Goal: Information Seeking & Learning: Find specific fact

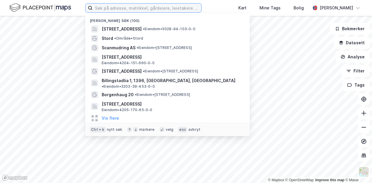
click at [116, 7] on input at bounding box center [147, 8] width 109 height 9
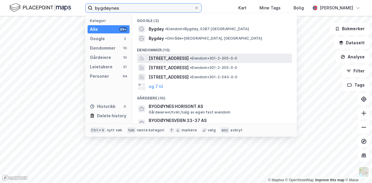
type input "bygdøynes"
click at [181, 58] on span "[STREET_ADDRESS]" at bounding box center [169, 58] width 40 height 7
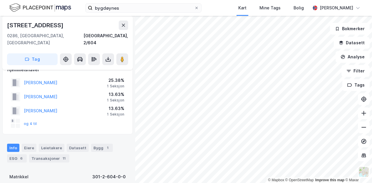
scroll to position [11, 0]
click at [27, 144] on div "Eiere" at bounding box center [29, 148] width 15 height 8
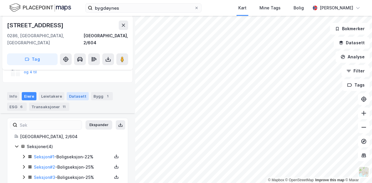
scroll to position [79, 0]
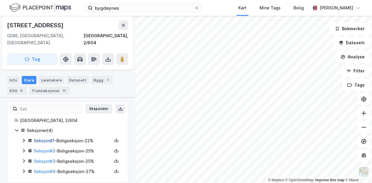
click at [43, 138] on link "Seksjon # 1" at bounding box center [44, 140] width 21 height 5
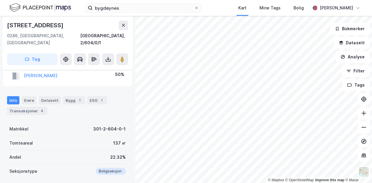
scroll to position [77, 0]
click at [27, 96] on div "Eiere" at bounding box center [29, 100] width 15 height 8
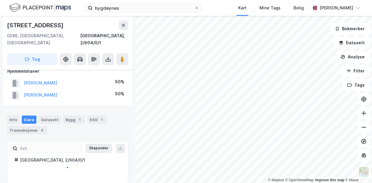
scroll to position [75, 0]
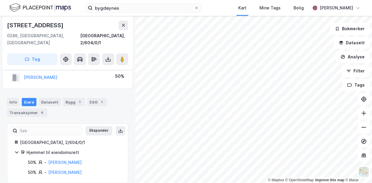
click at [18, 150] on icon at bounding box center [16, 152] width 5 height 5
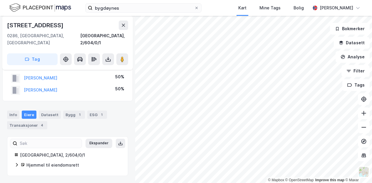
scroll to position [55, 0]
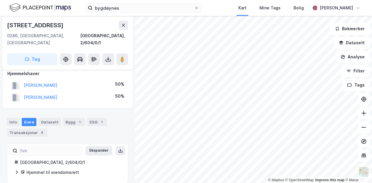
click at [26, 118] on div "Eiere" at bounding box center [29, 122] width 15 height 8
click at [12, 118] on div "Info" at bounding box center [13, 122] width 12 height 8
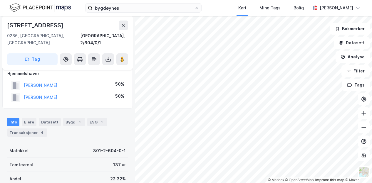
scroll to position [77, 0]
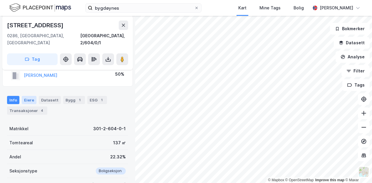
click at [29, 96] on div "Eiere" at bounding box center [29, 100] width 15 height 8
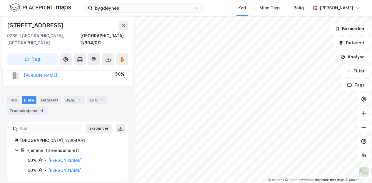
scroll to position [75, 0]
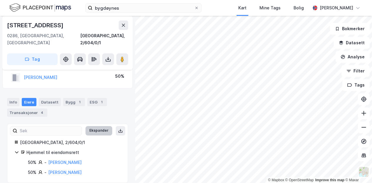
click at [95, 126] on button "Ekspander" at bounding box center [98, 130] width 27 height 9
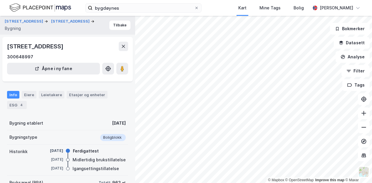
scroll to position [75, 0]
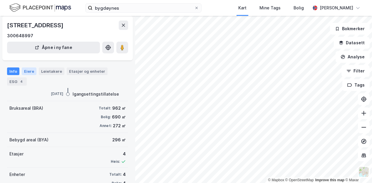
click at [28, 71] on div "Eiere" at bounding box center [29, 72] width 15 height 8
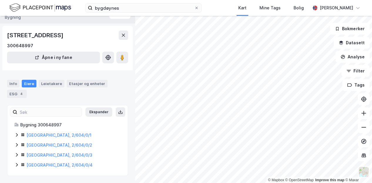
scroll to position [11, 0]
click at [29, 85] on div "Eiere" at bounding box center [29, 84] width 15 height 8
click at [81, 83] on div "Etasjer og enheter" at bounding box center [87, 83] width 36 height 5
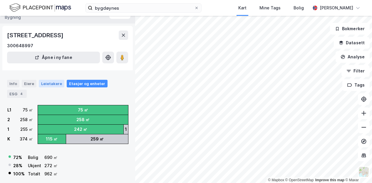
click at [49, 83] on div "Leietakere" at bounding box center [52, 84] width 26 height 8
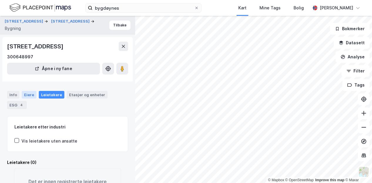
click at [27, 95] on div "Eiere" at bounding box center [29, 95] width 15 height 8
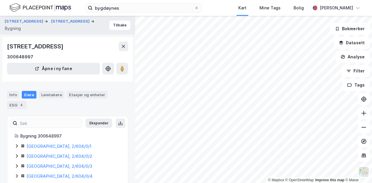
scroll to position [11, 0]
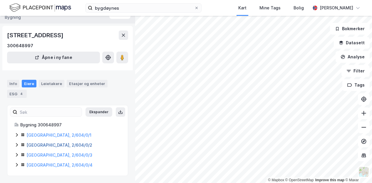
click at [40, 144] on link "[GEOGRAPHIC_DATA], 2/604/0/2" at bounding box center [59, 145] width 66 height 5
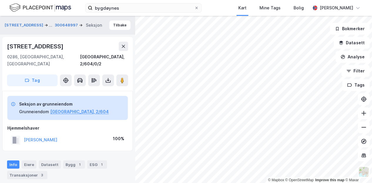
scroll to position [11, 0]
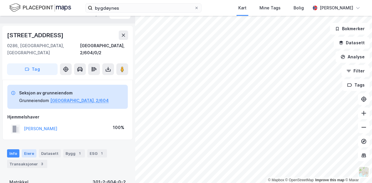
click at [28, 149] on div "Eiere" at bounding box center [29, 153] width 15 height 8
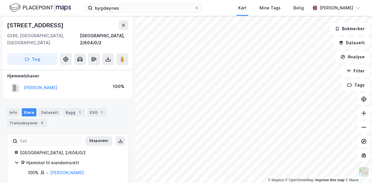
click at [16, 160] on icon at bounding box center [16, 162] width 5 height 5
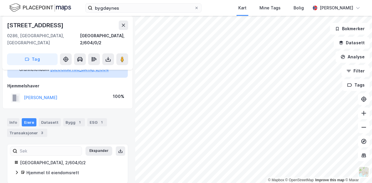
scroll to position [0, 0]
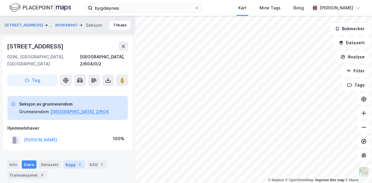
click at [68, 161] on div "Bygg 1" at bounding box center [74, 165] width 22 height 8
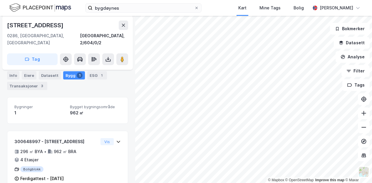
scroll to position [95, 0]
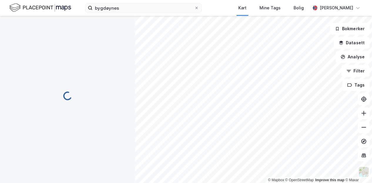
scroll to position [89, 0]
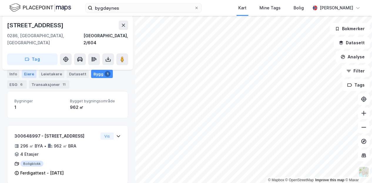
click at [28, 74] on div "Eiere" at bounding box center [29, 74] width 15 height 8
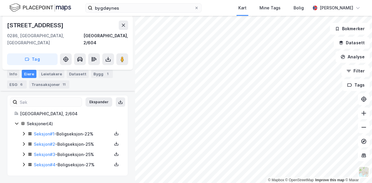
scroll to position [79, 0]
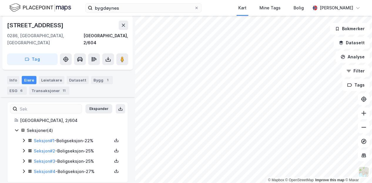
click at [23, 159] on icon at bounding box center [23, 161] width 5 height 5
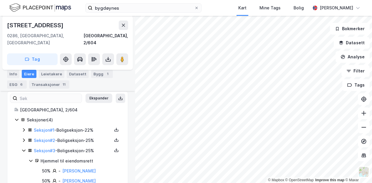
scroll to position [109, 0]
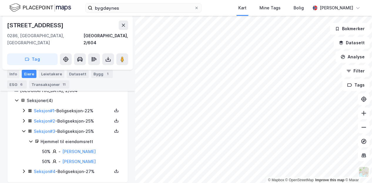
click at [23, 170] on icon at bounding box center [24, 172] width 2 height 4
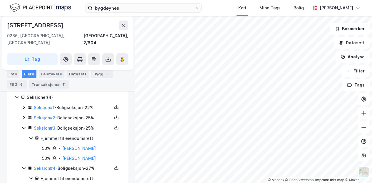
scroll to position [112, 0]
click at [23, 117] on icon at bounding box center [24, 119] width 2 height 4
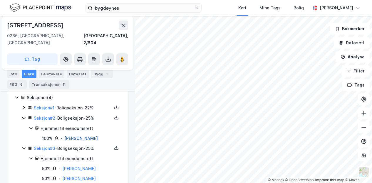
click at [75, 136] on link "[PERSON_NAME]" at bounding box center [80, 138] width 33 height 5
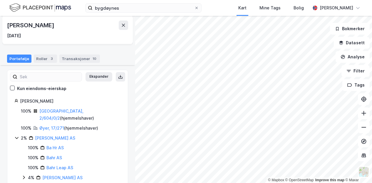
scroll to position [56, 0]
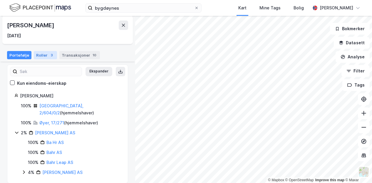
click at [43, 54] on div "Roller 3" at bounding box center [45, 55] width 23 height 8
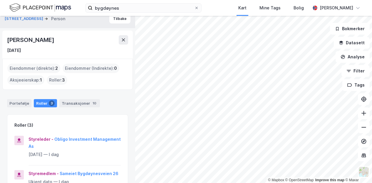
scroll to position [6, 0]
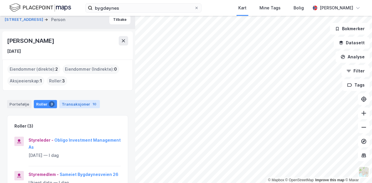
click at [72, 103] on div "Transaksjoner 10" at bounding box center [79, 104] width 41 height 8
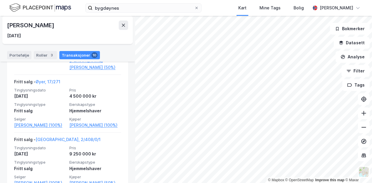
scroll to position [211, 0]
